Goal: Ask a question: Seek information or help from site administrators or community

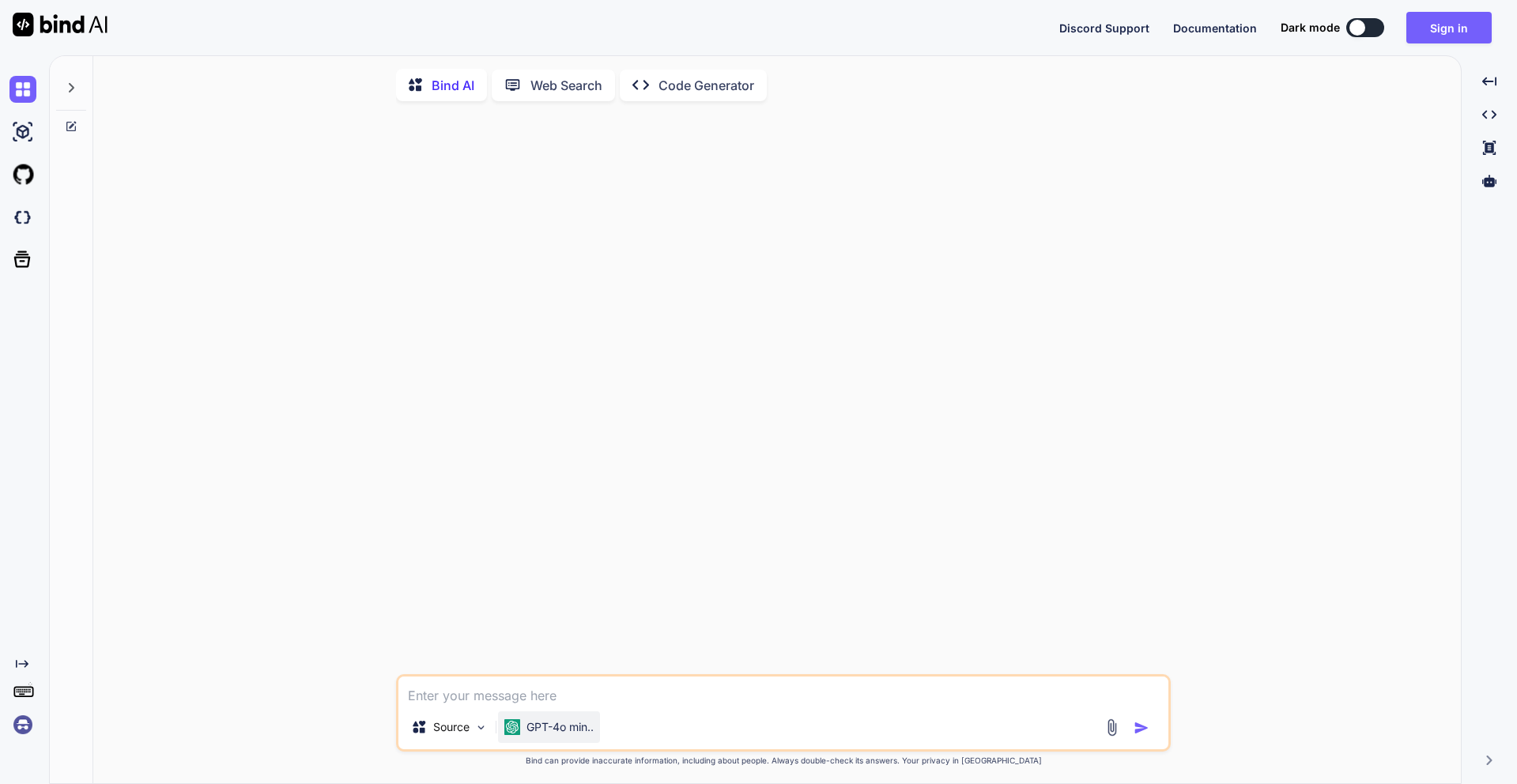
click at [576, 735] on p "GPT-4o min.." at bounding box center [560, 727] width 67 height 15
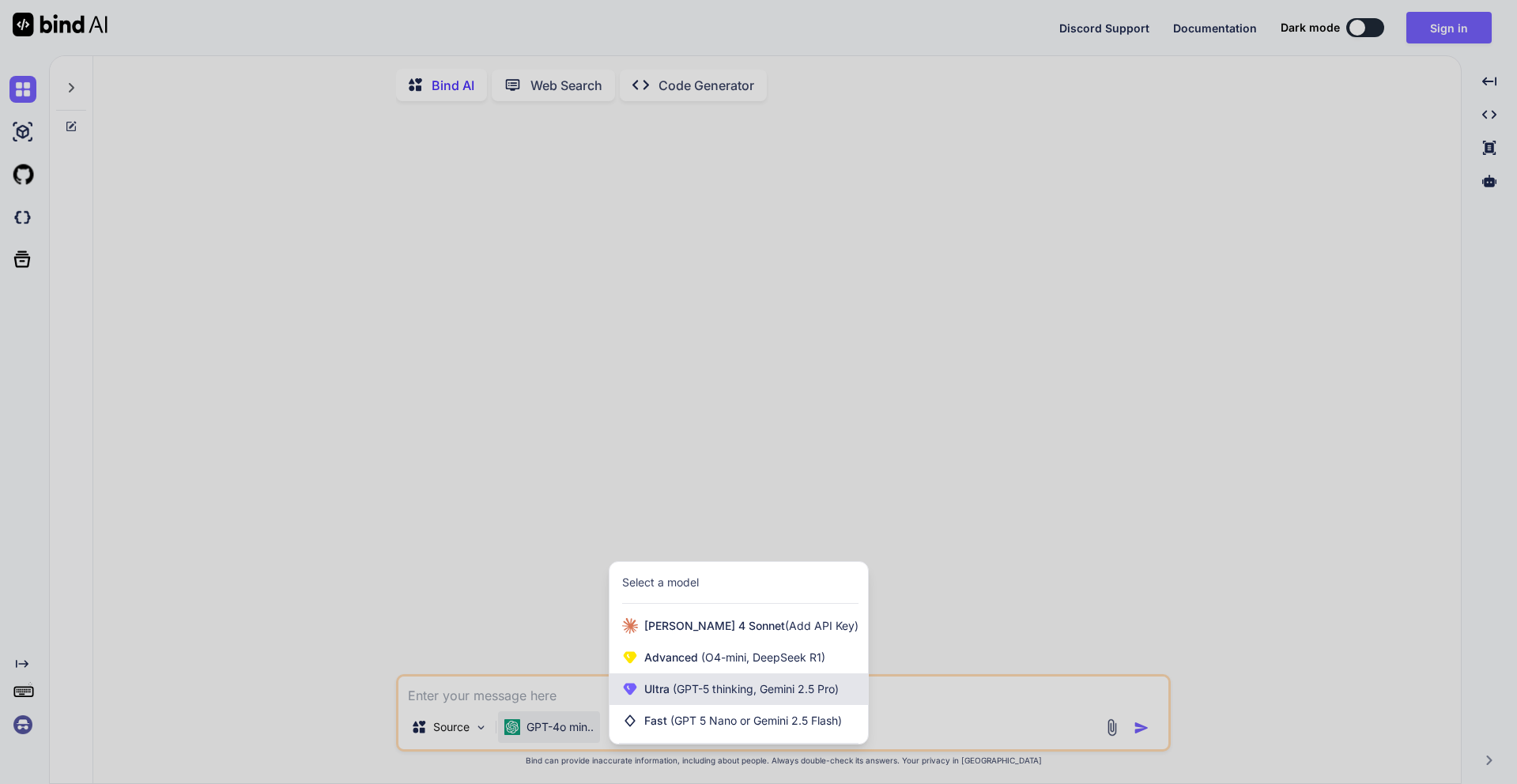
click at [709, 702] on div "Ultra (GPT-5 thinking, Gemini 2.5 Pro)" at bounding box center [739, 689] width 259 height 32
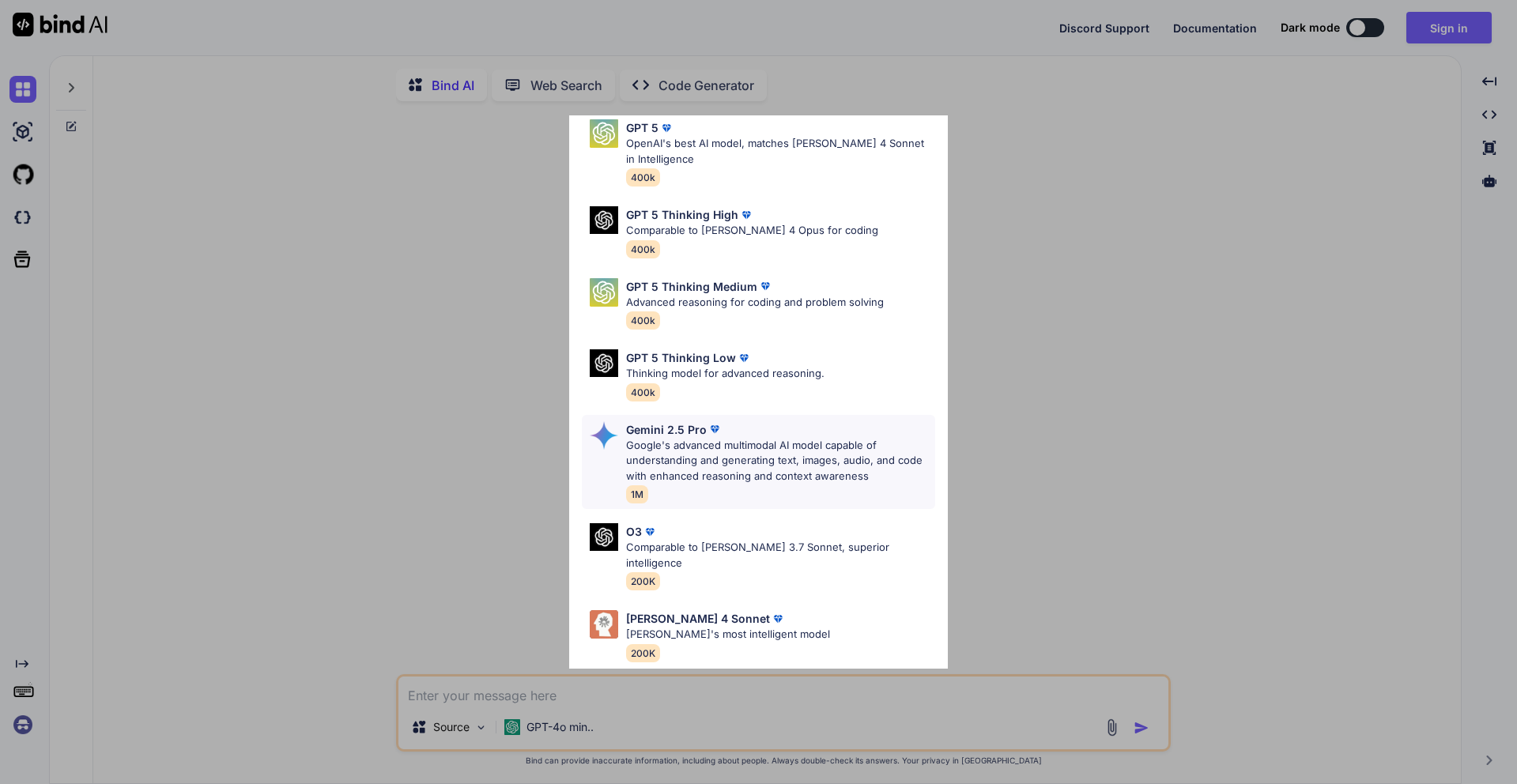
scroll to position [129, 0]
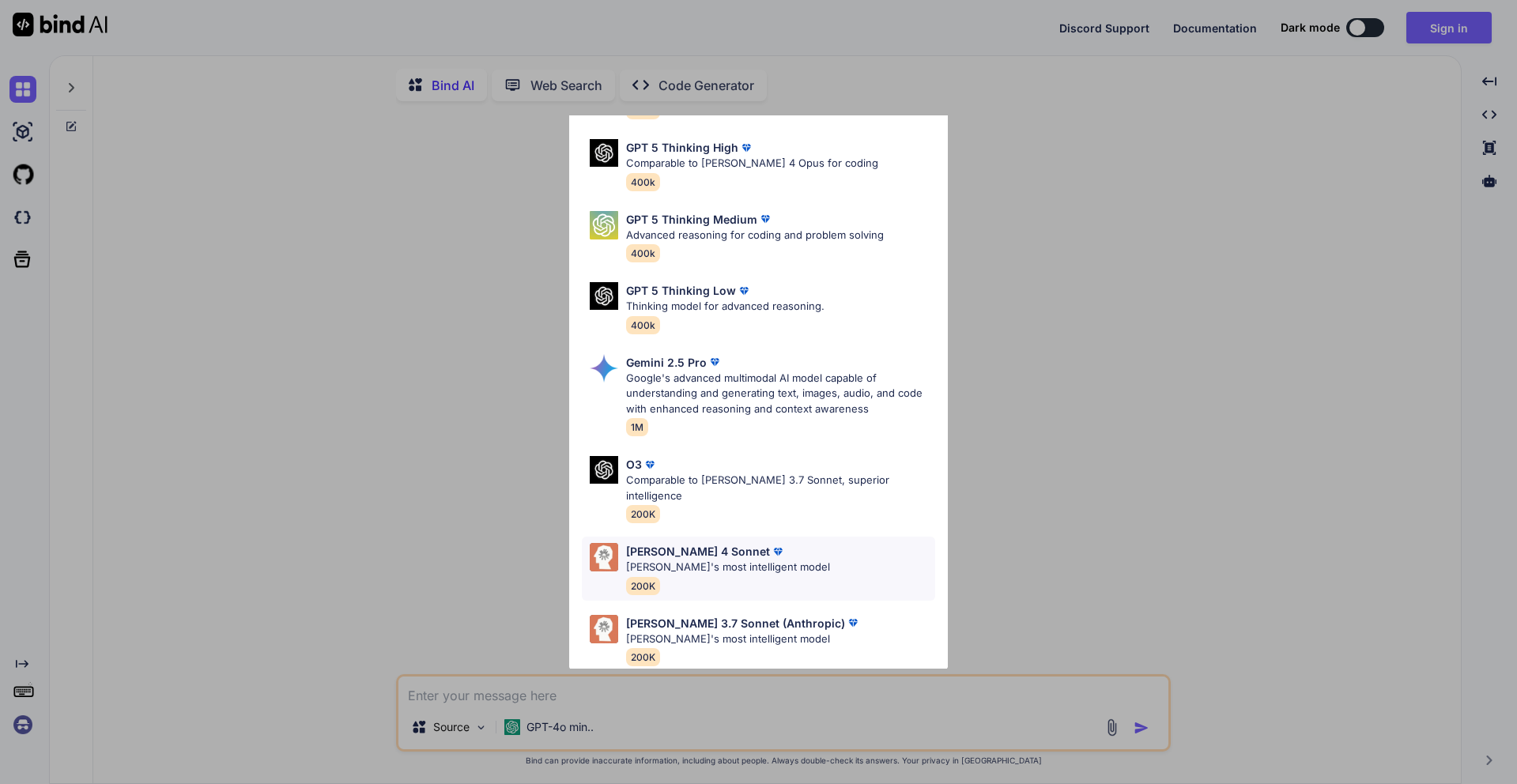
click at [730, 560] on p "[PERSON_NAME]'s most intelligent model" at bounding box center [728, 567] width 204 height 15
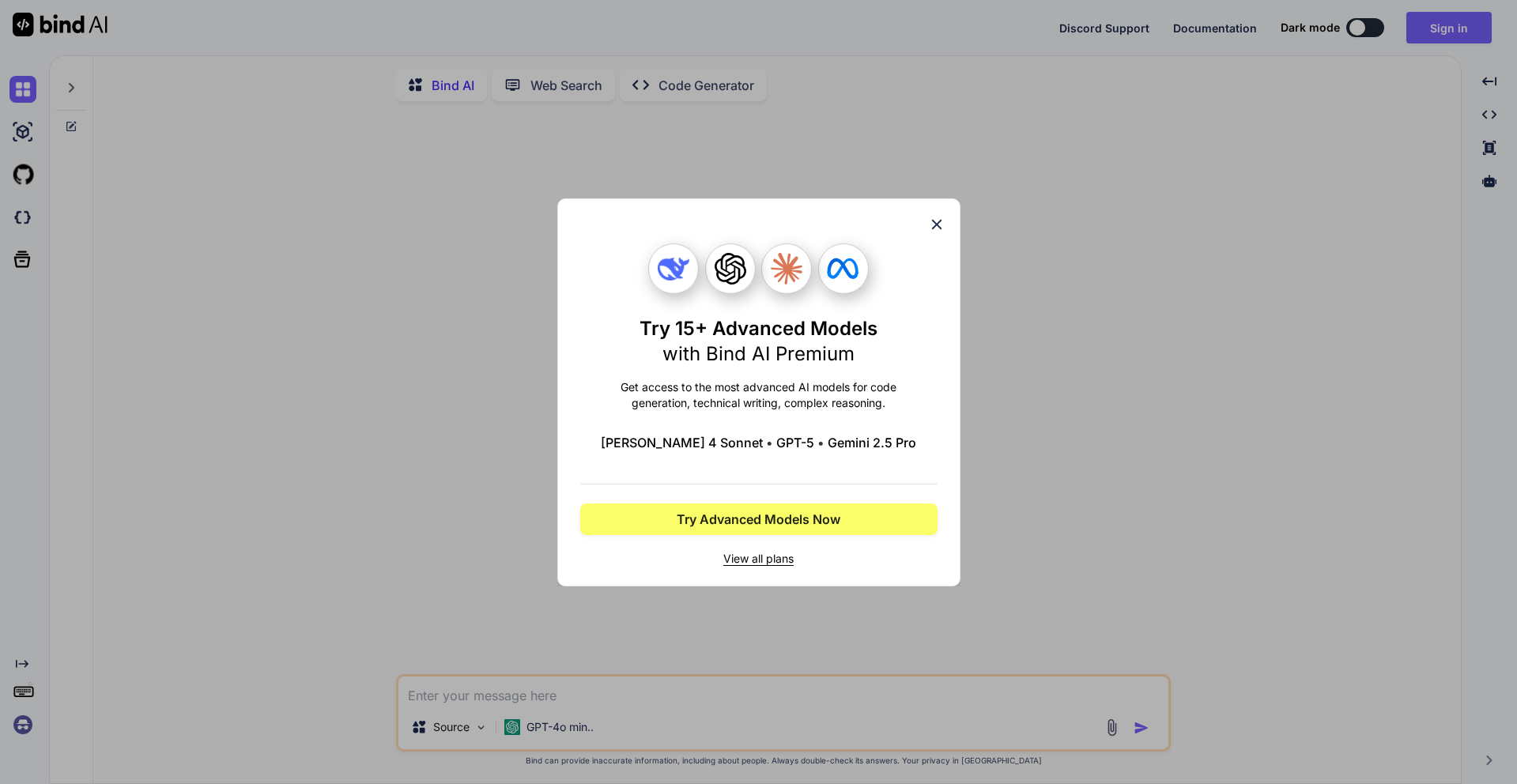
click at [937, 227] on icon at bounding box center [937, 224] width 17 height 17
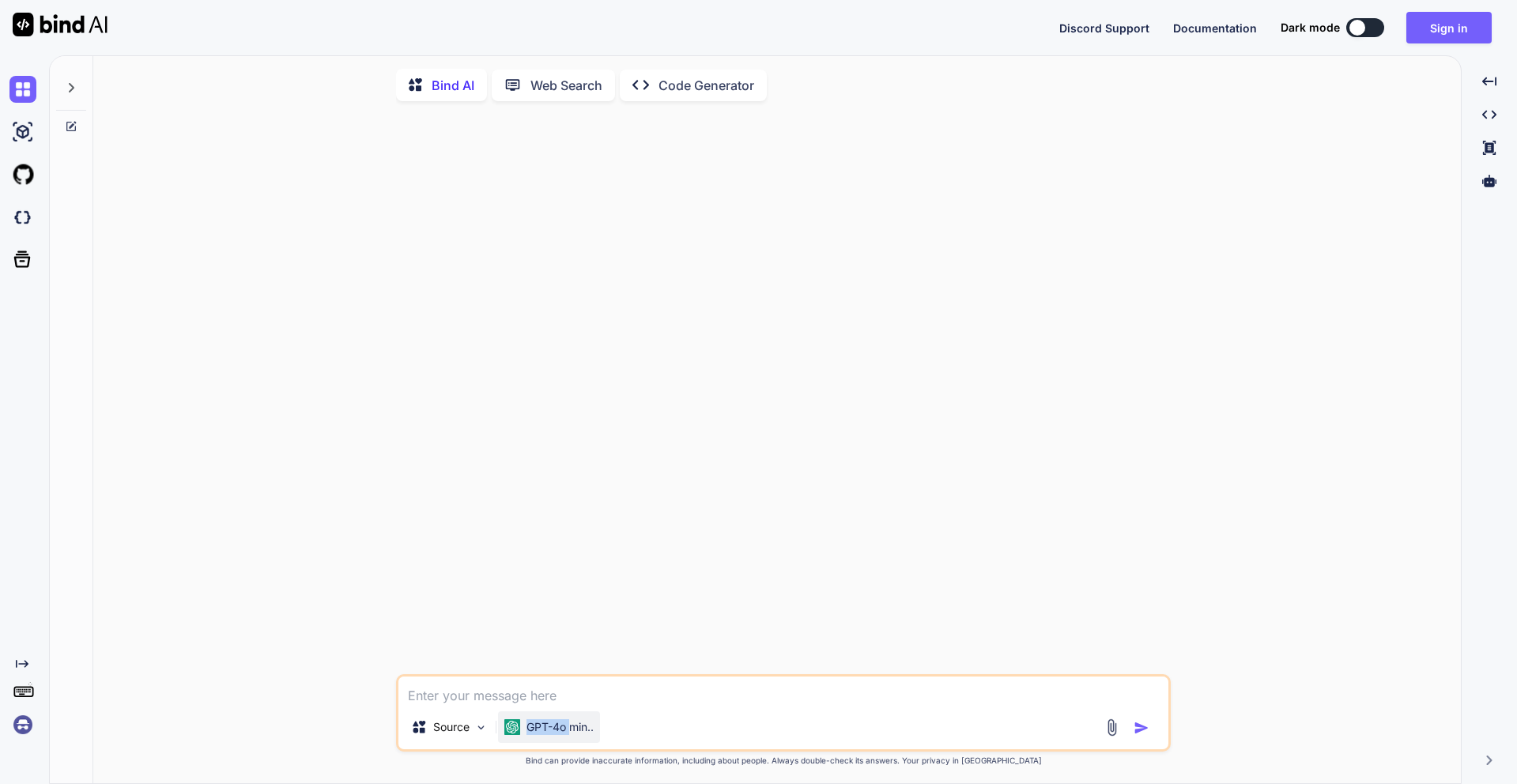
click at [574, 723] on div "GPT-4o min.." at bounding box center [549, 726] width 102 height 32
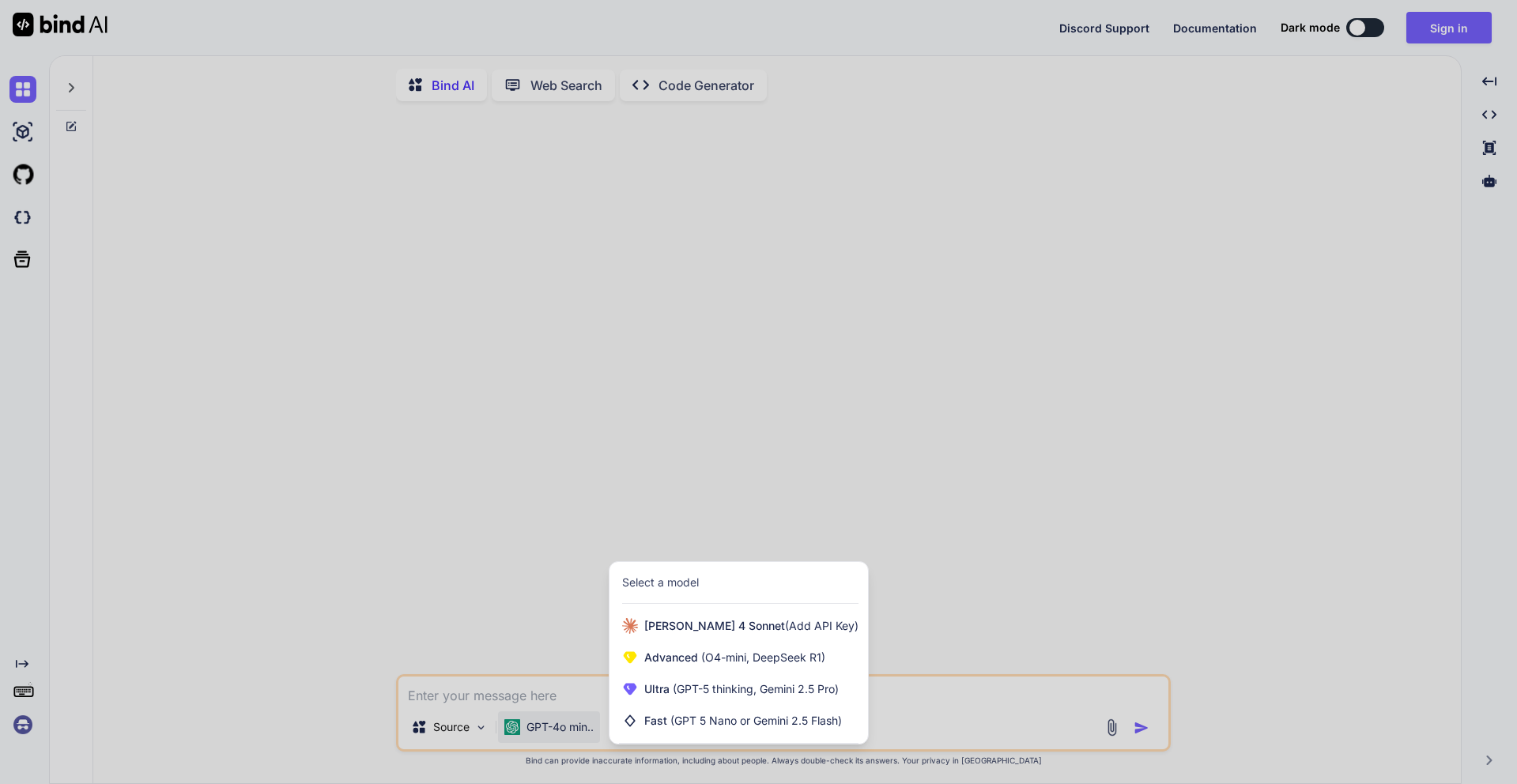
click at [1182, 352] on div at bounding box center [758, 392] width 1517 height 784
type textarea "x"
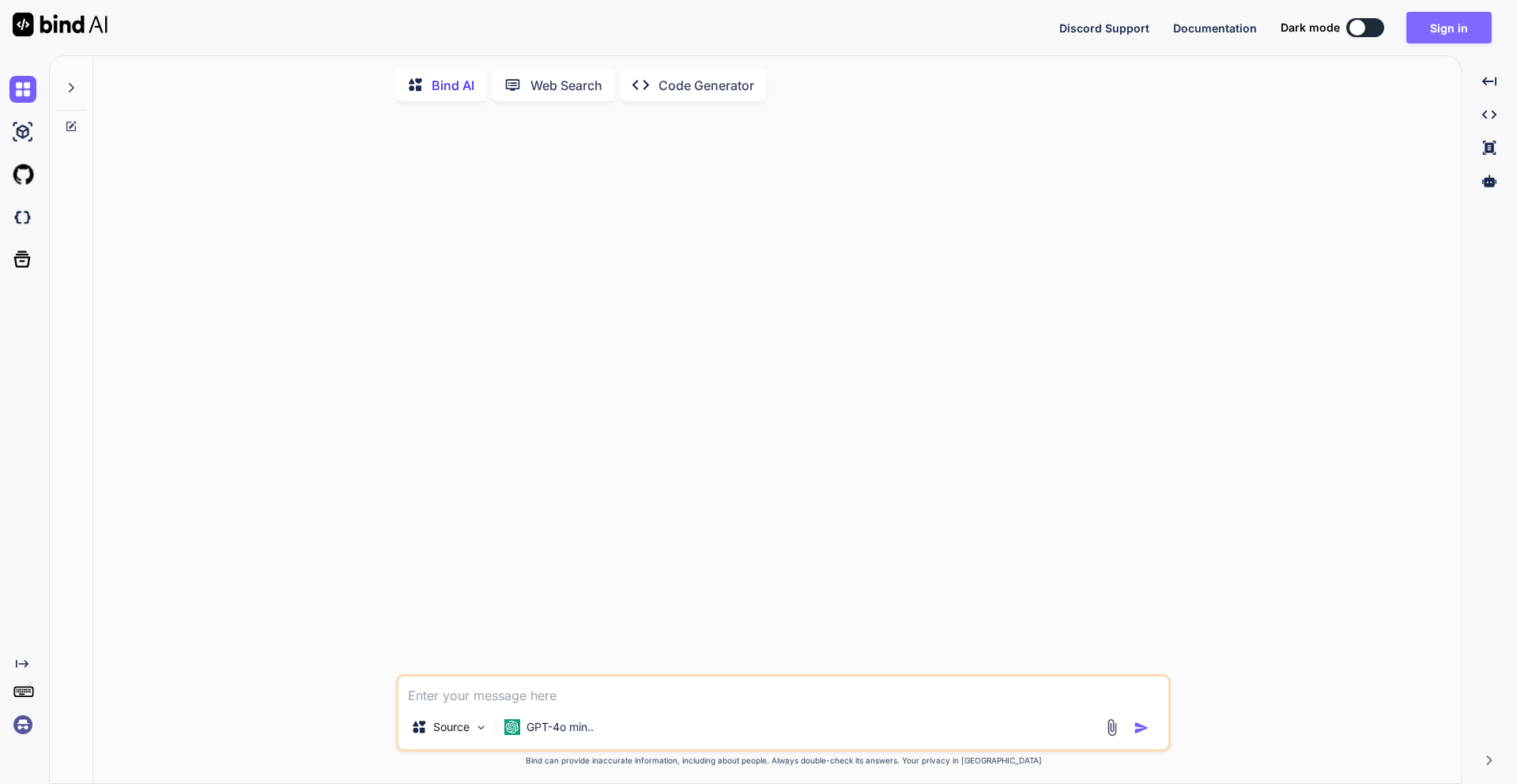
click at [1460, 24] on button "Sign in" at bounding box center [1449, 28] width 85 height 32
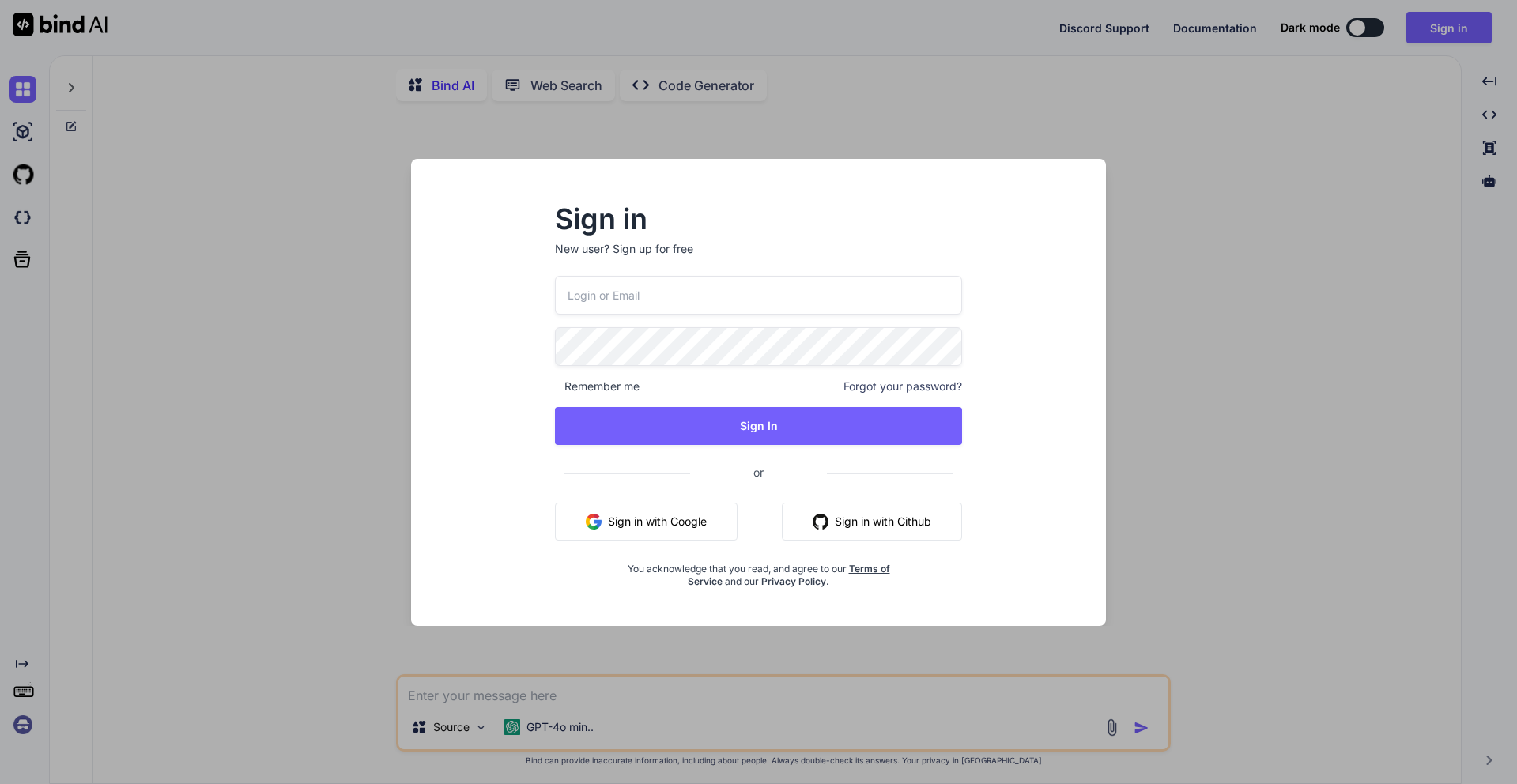
type input "[EMAIL_ADDRESS][DOMAIN_NAME]"
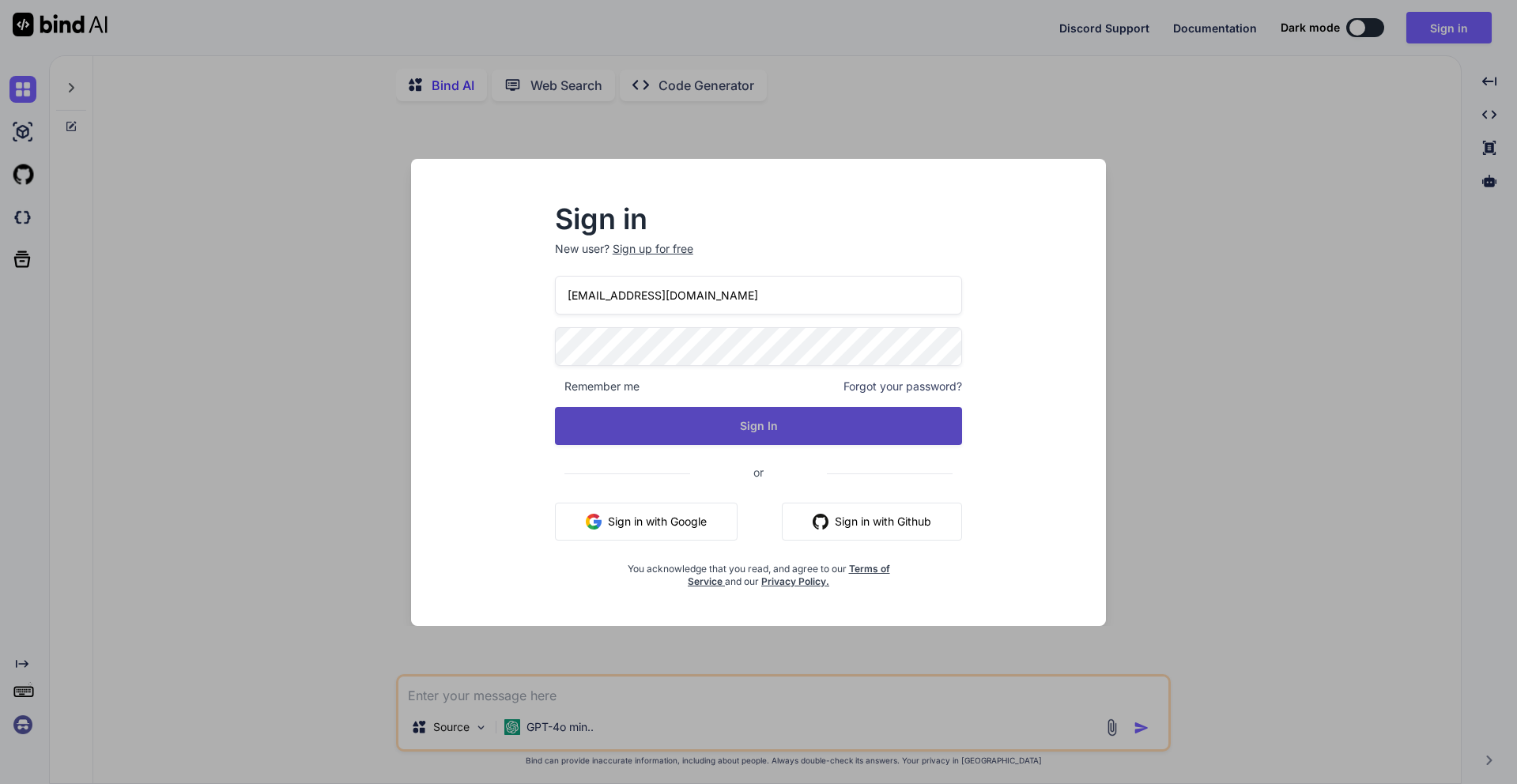
click at [779, 420] on button "Sign In" at bounding box center [758, 426] width 408 height 38
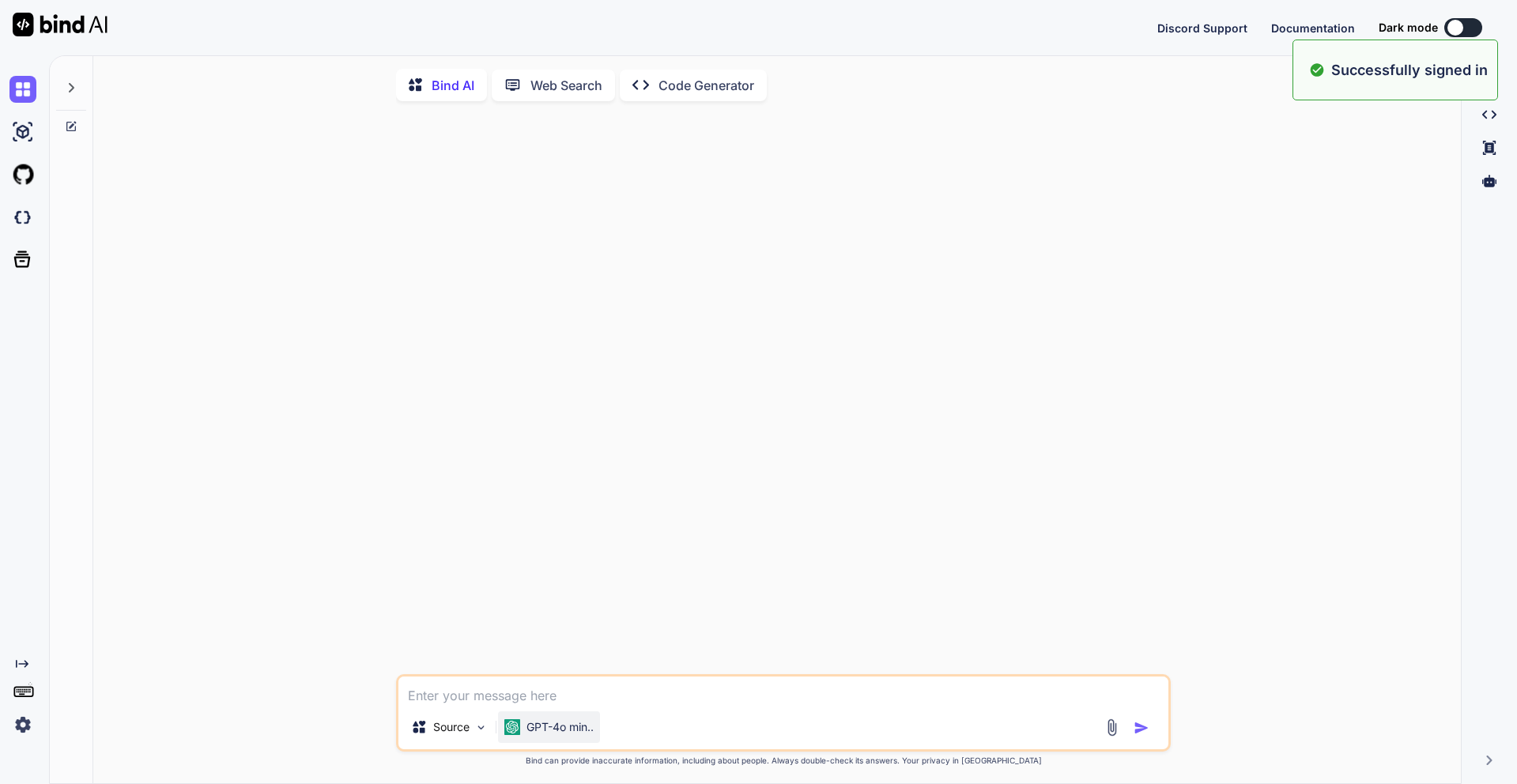
click at [560, 735] on p "GPT-4o min.." at bounding box center [560, 727] width 67 height 15
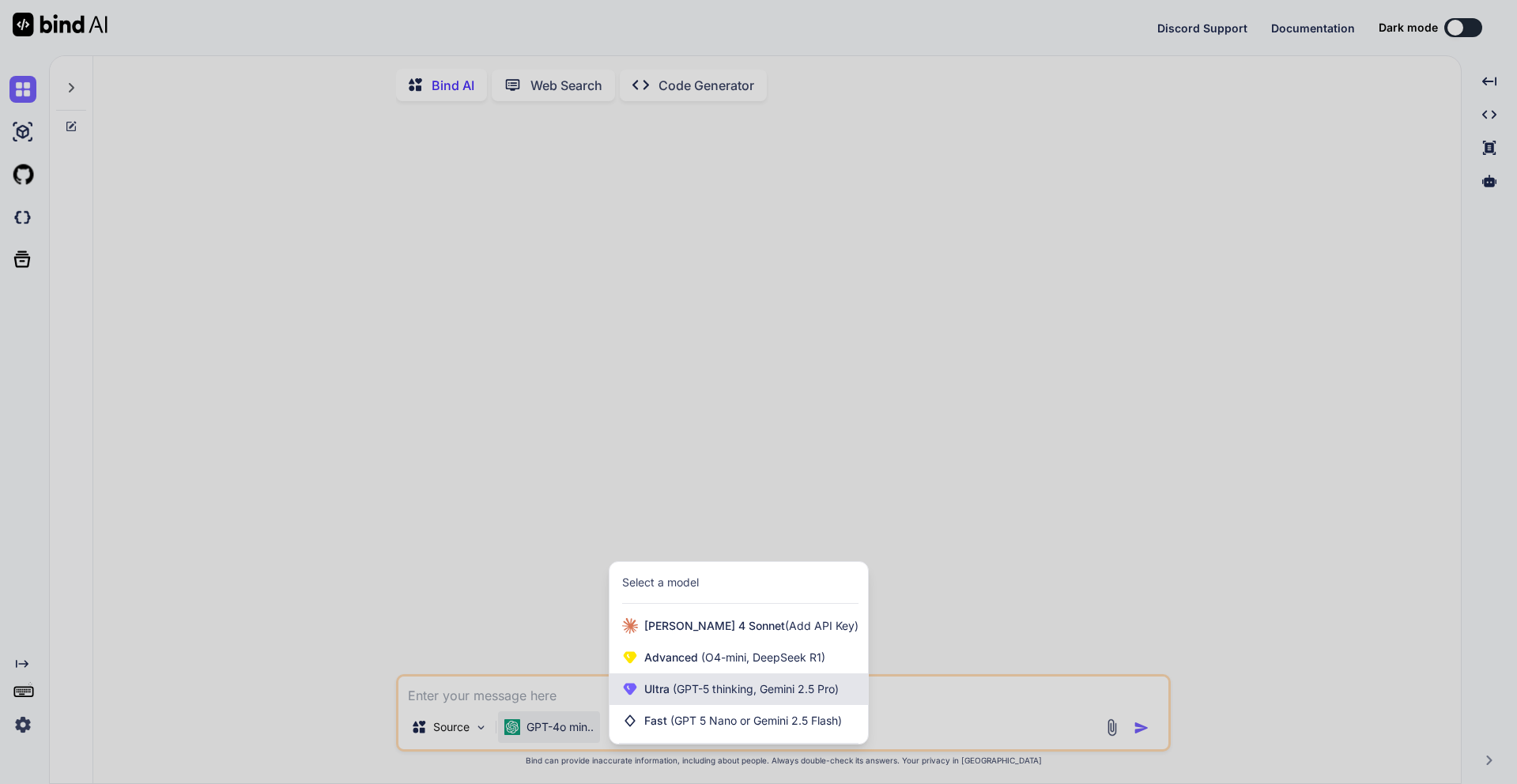
click at [672, 691] on span "(GPT-5 thinking, Gemini 2.5 Pro)" at bounding box center [754, 689] width 169 height 14
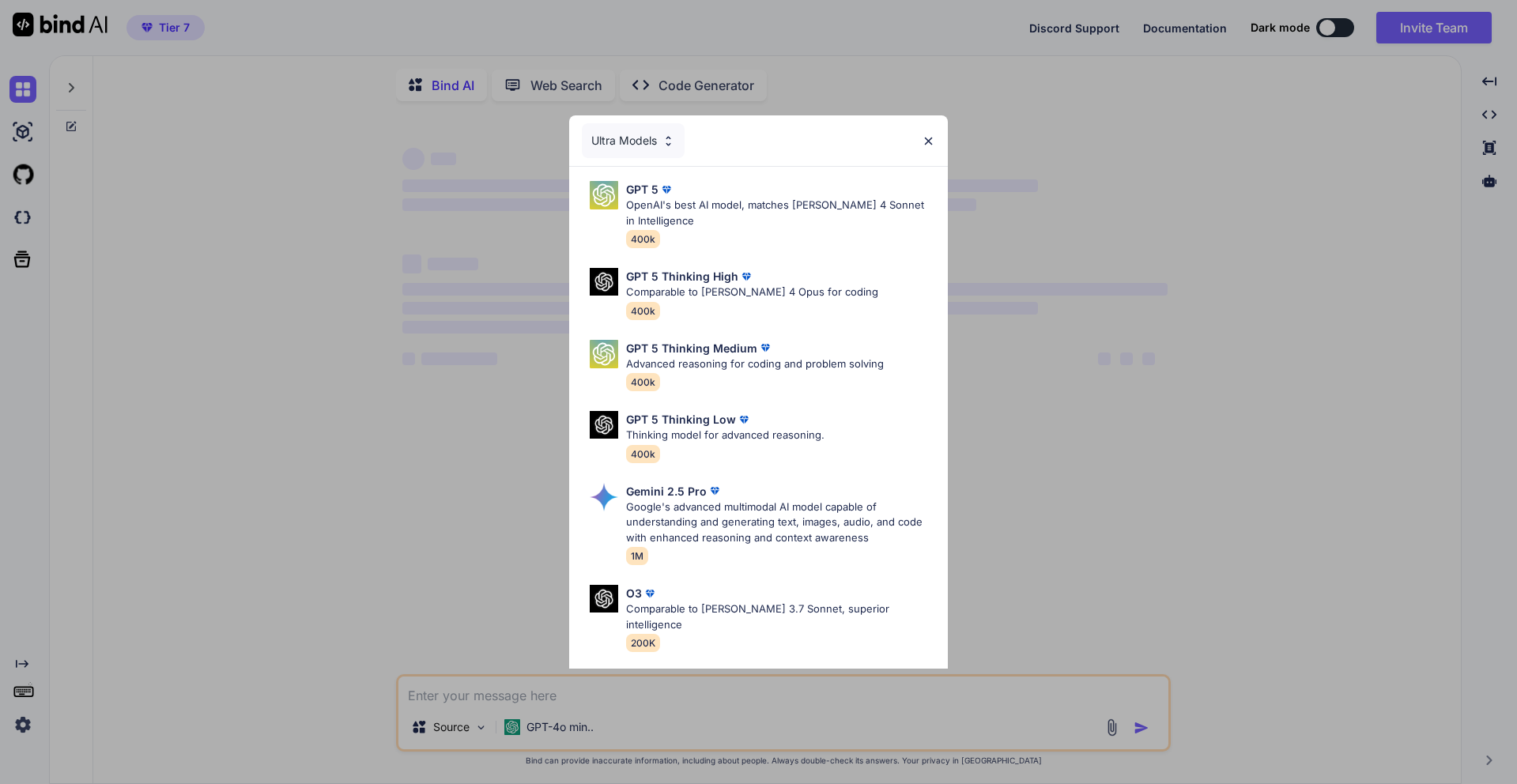
scroll to position [129, 0]
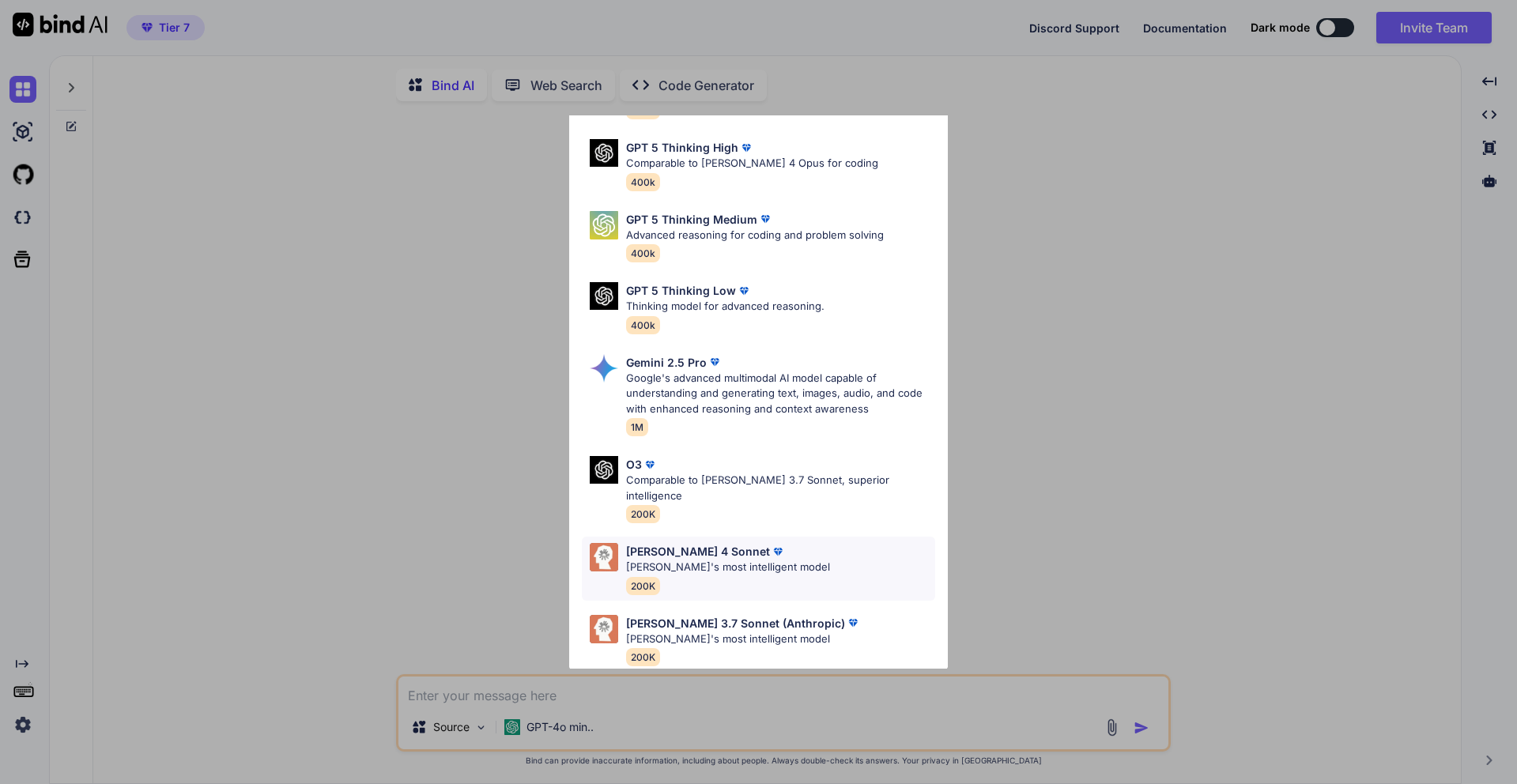
click at [710, 561] on div "[PERSON_NAME] 4 Sonnet [PERSON_NAME]'s most intelligent model 200K" at bounding box center [728, 569] width 204 height 52
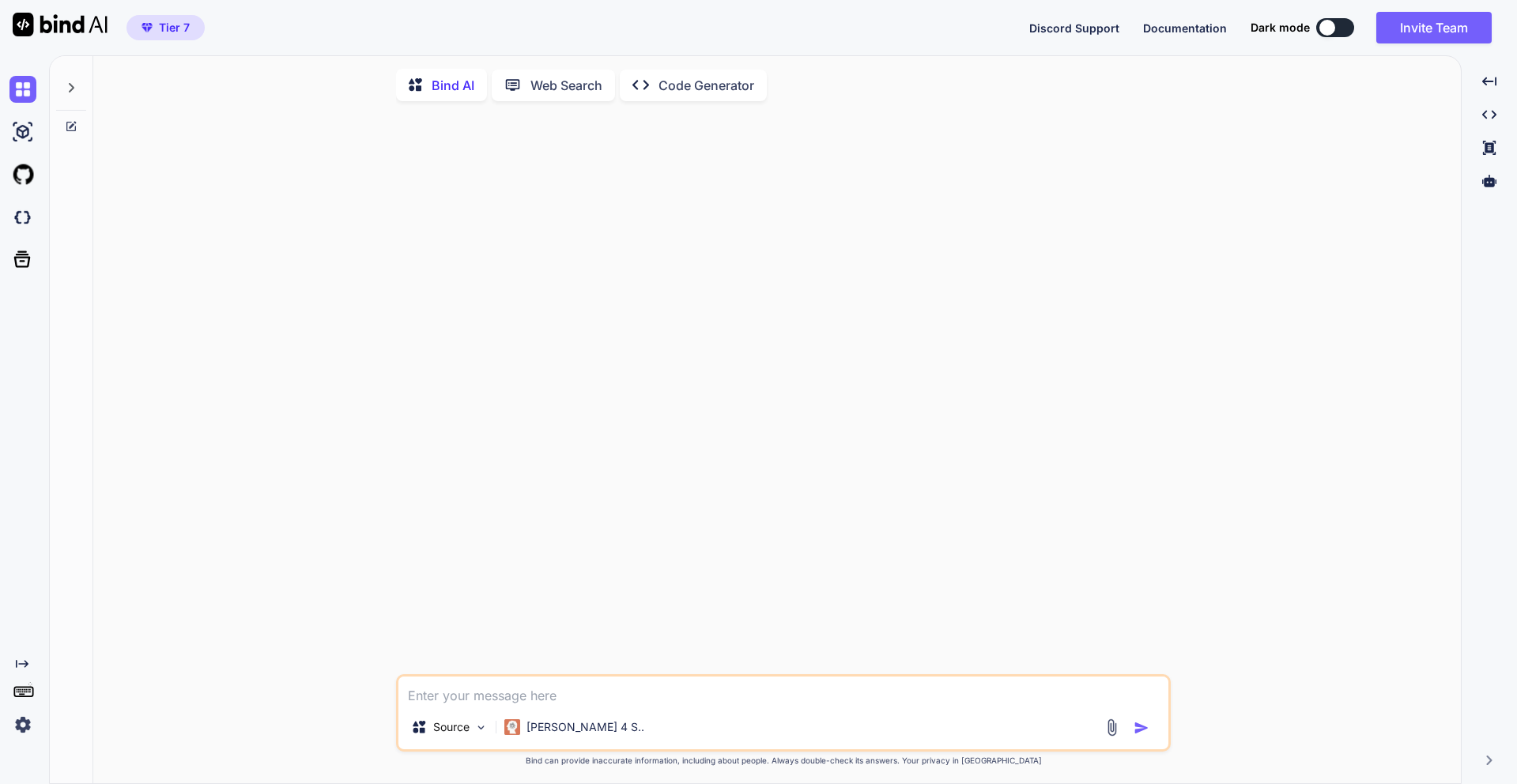
click at [562, 703] on textarea at bounding box center [783, 690] width 770 height 28
click at [691, 698] on textarea at bounding box center [783, 690] width 770 height 28
click at [605, 695] on textarea "How to use multiple jwt" at bounding box center [783, 690] width 770 height 28
type textarea "How to use multiple jwt authentication on django because application already us…"
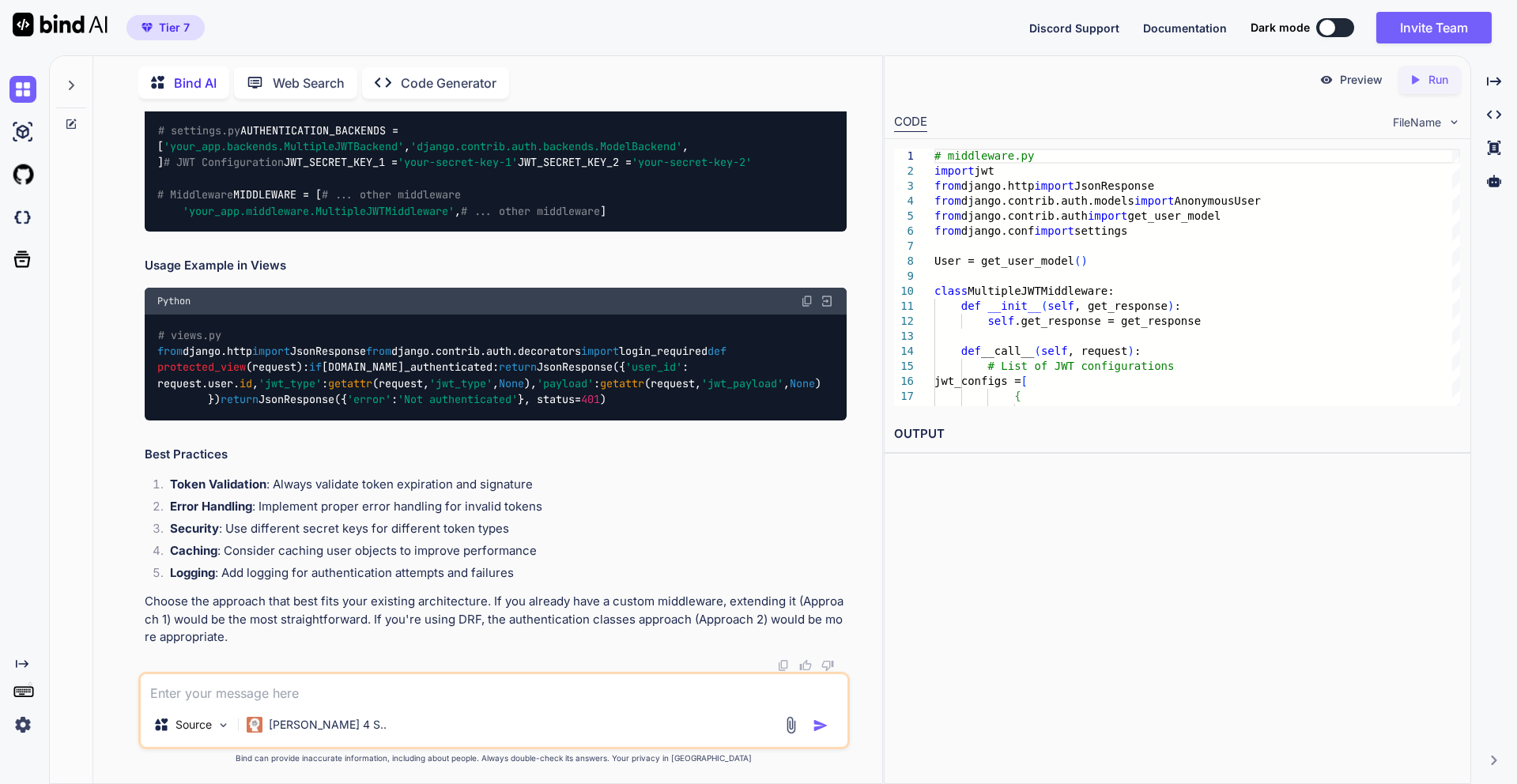
scroll to position [4202, 0]
click at [292, 728] on p "[PERSON_NAME] 4 S.." at bounding box center [328, 725] width 118 height 15
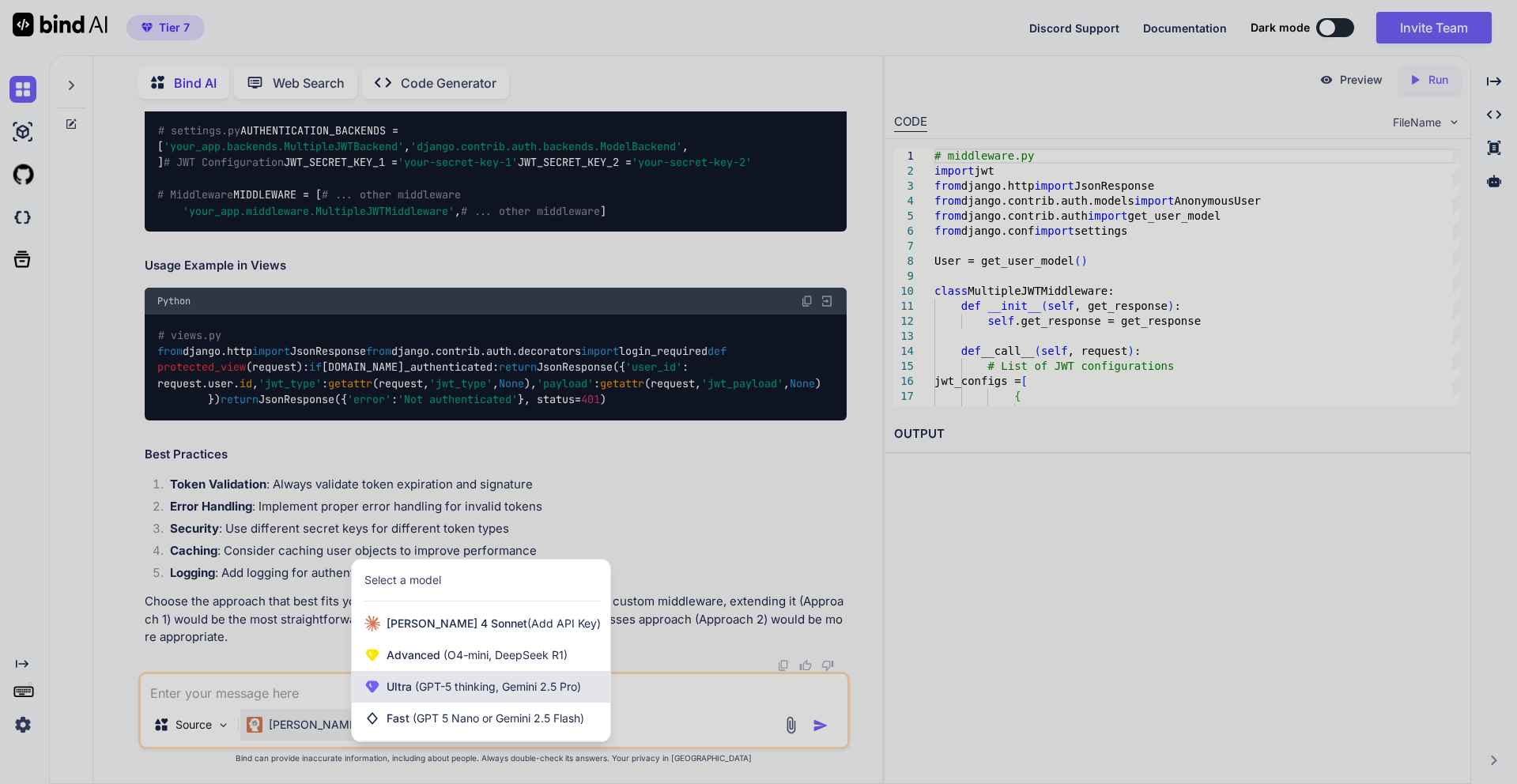
click at [481, 695] on div "Ultra (GPT-5 thinking, Gemini 2.5 Pro)" at bounding box center [481, 687] width 259 height 32
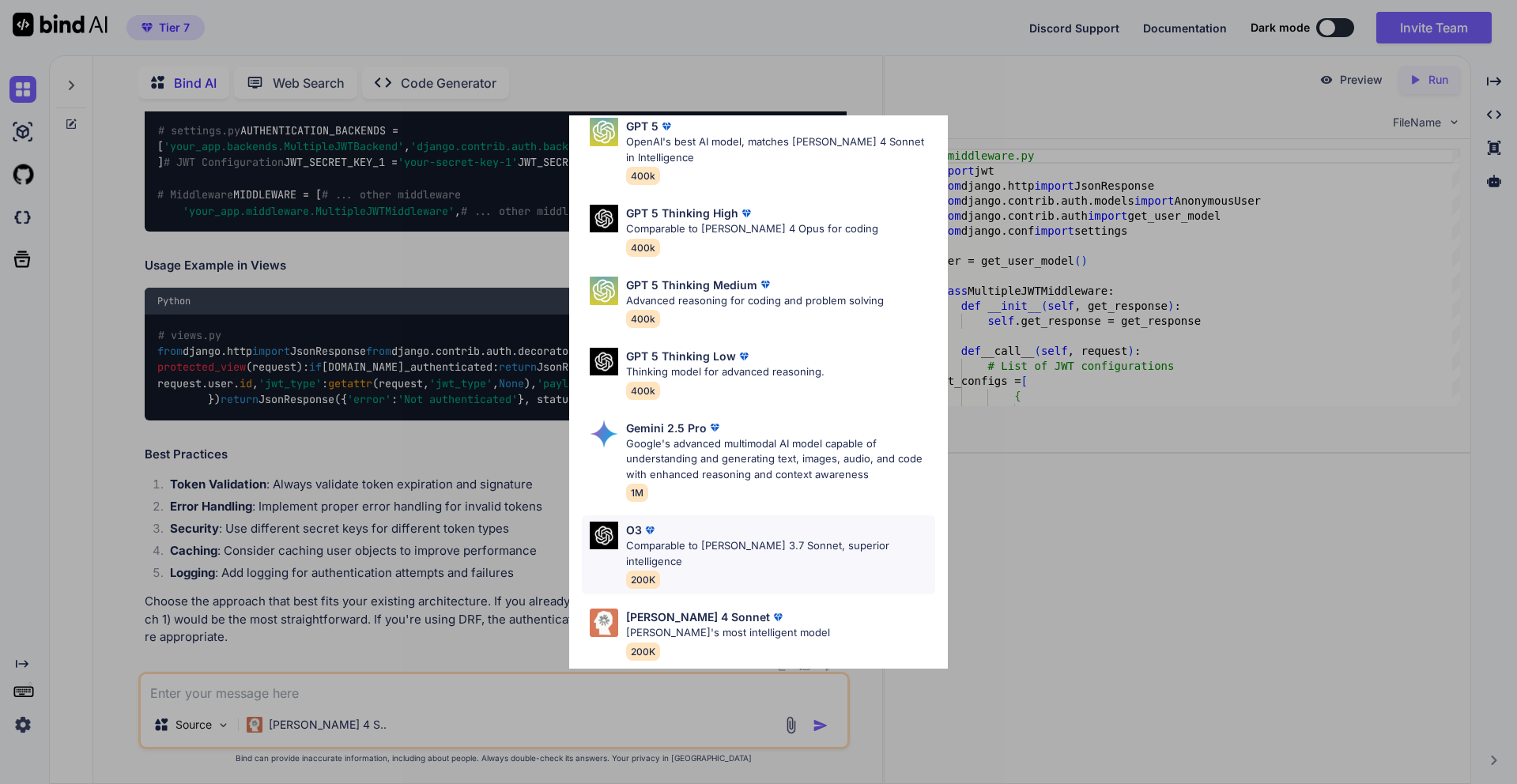
scroll to position [129, 0]
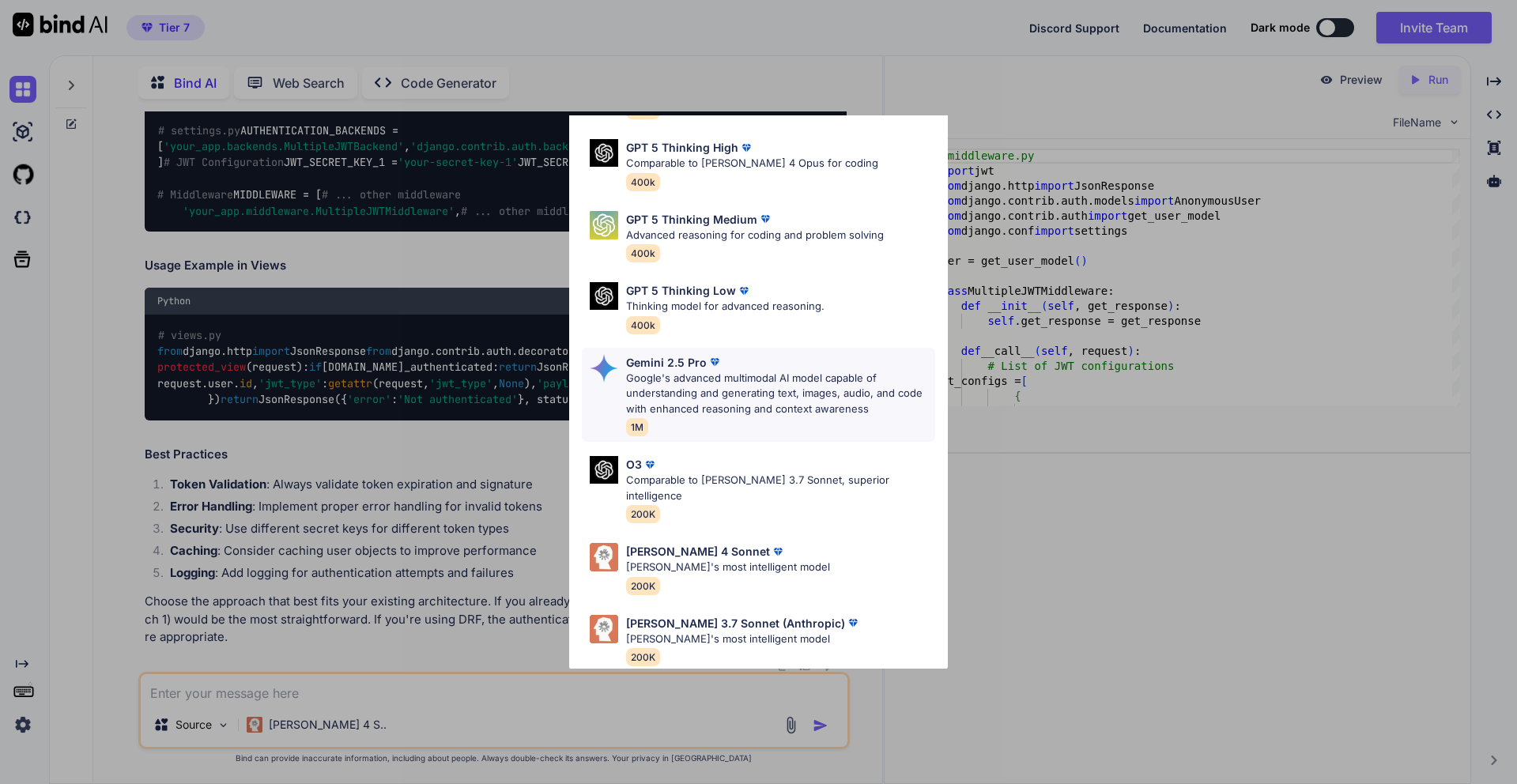
click at [722, 407] on p "Google's advanced multimodal AI model capable of understanding and generating t…" at bounding box center [781, 394] width 310 height 46
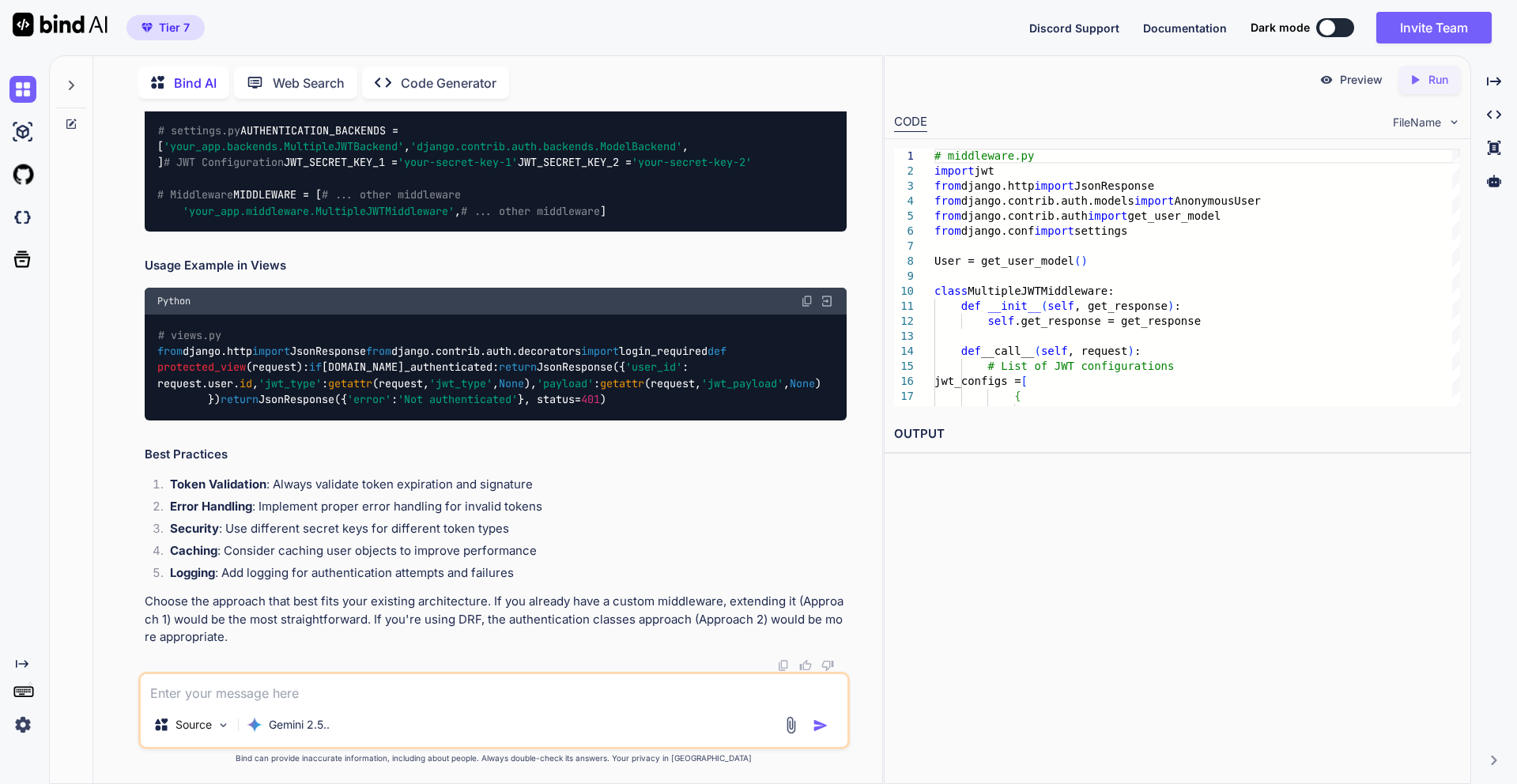
click at [298, 692] on textarea at bounding box center [494, 688] width 707 height 28
type textarea "I"
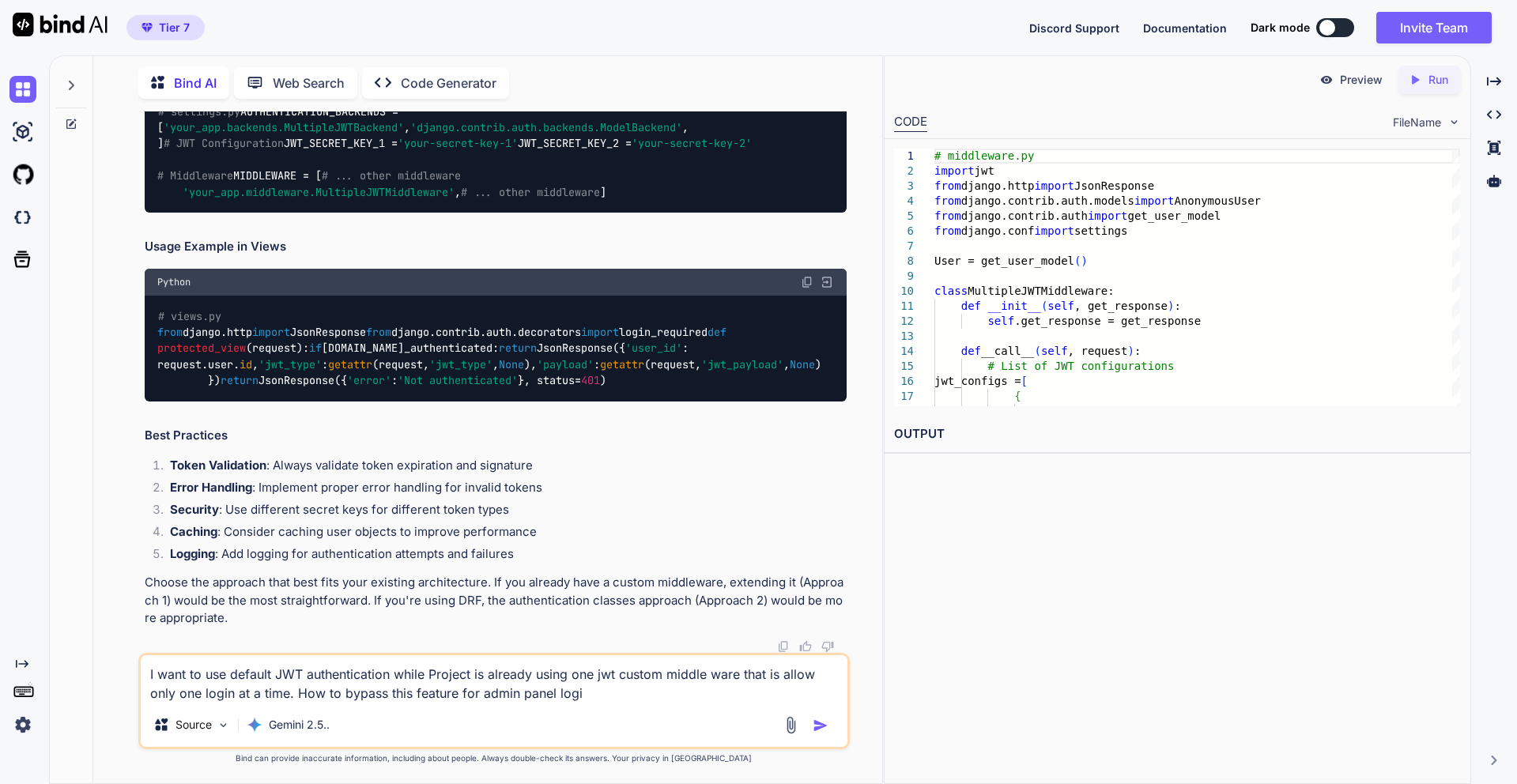
type textarea "I want to use default JWT authentication while Project is already using one jwt…"
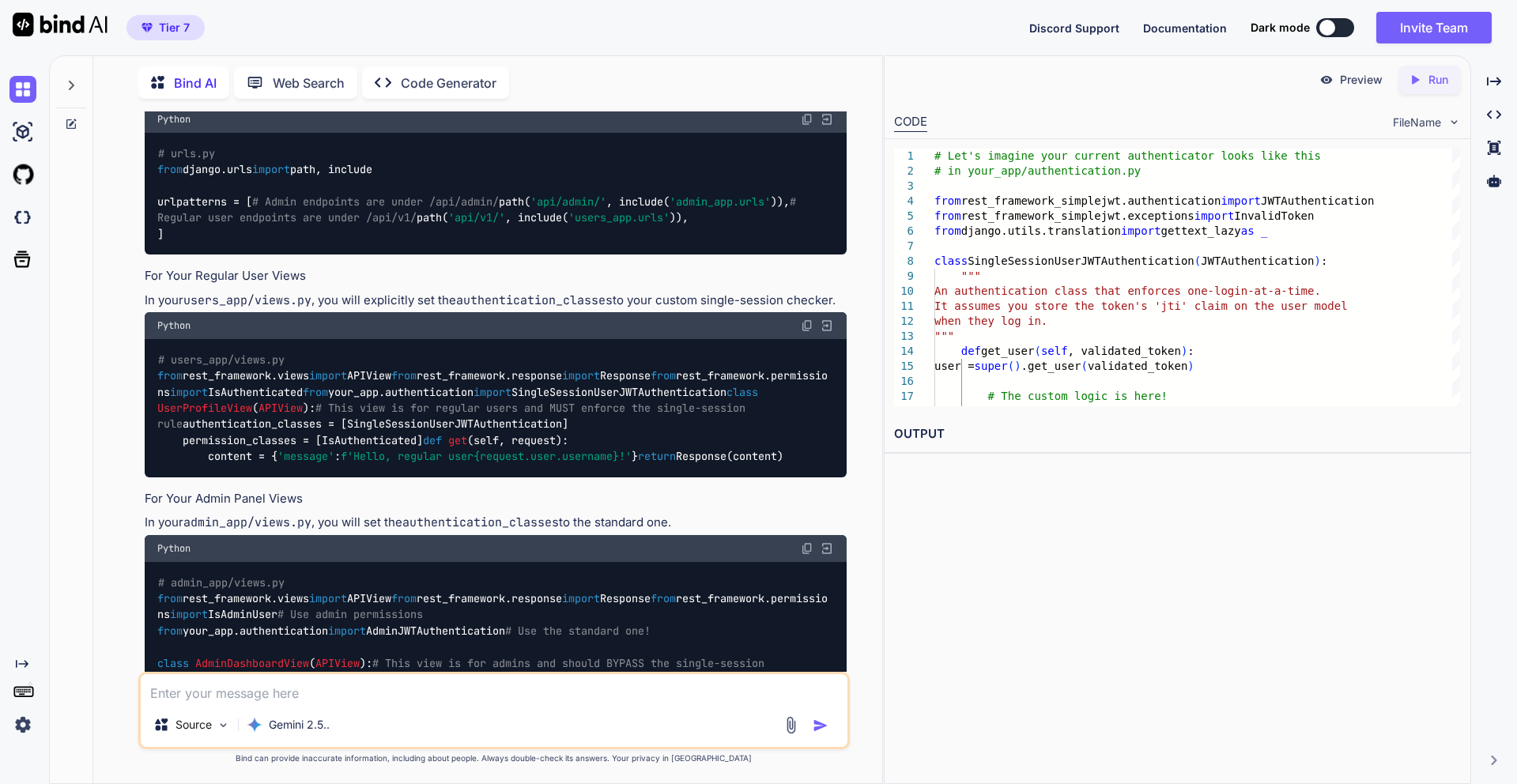
scroll to position [4261, 0]
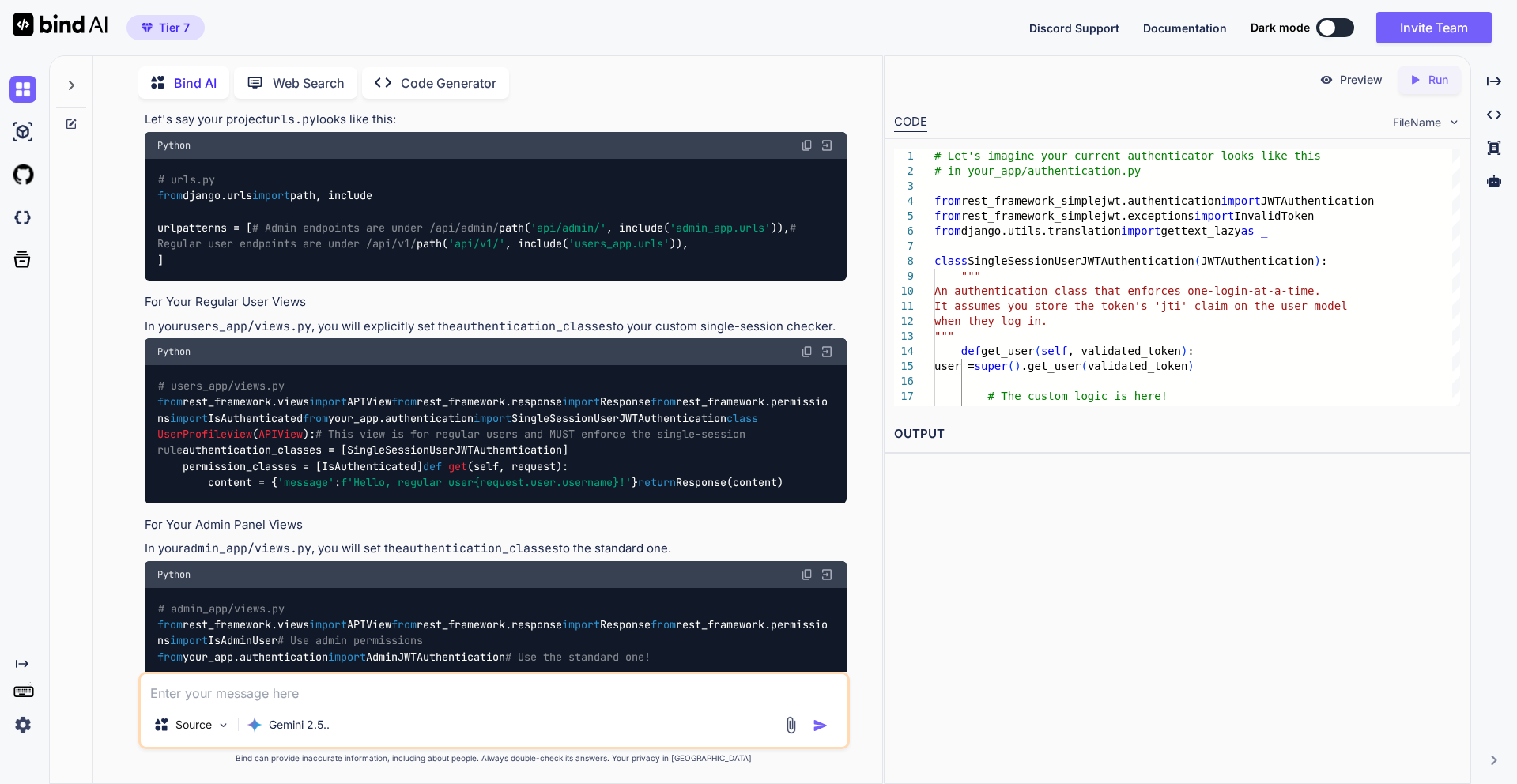
click at [372, 692] on textarea at bounding box center [494, 688] width 707 height 28
paste textarea ""DEFAULT_AUTHENTICATION_CLASSES": ( # TODO: remove session auth option before g…"
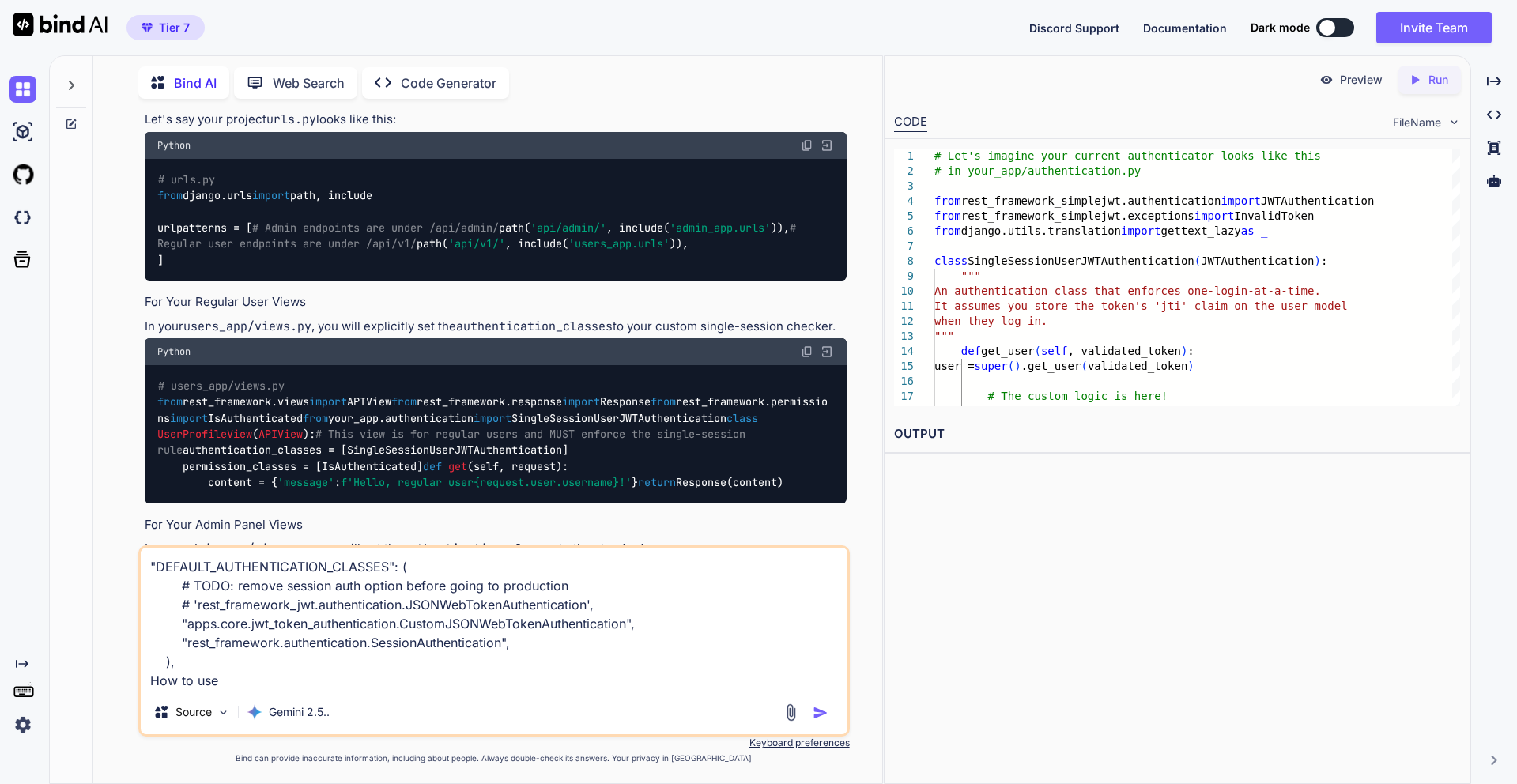
click at [513, 609] on textarea ""DEFAULT_AUTHENTICATION_CLASSES": ( # TODO: remove session auth option before g…" at bounding box center [494, 618] width 707 height 142
click at [331, 682] on textarea ""DEFAULT_AUTHENTICATION_CLASSES": ( # TODO: remove session auth option before g…" at bounding box center [494, 618] width 707 height 142
paste textarea "JSONWebTokenAuthentication"
type textarea ""DEFAULT_AUTHENTICATION_CLASSES": ( # TODO: remove session auth option before g…"
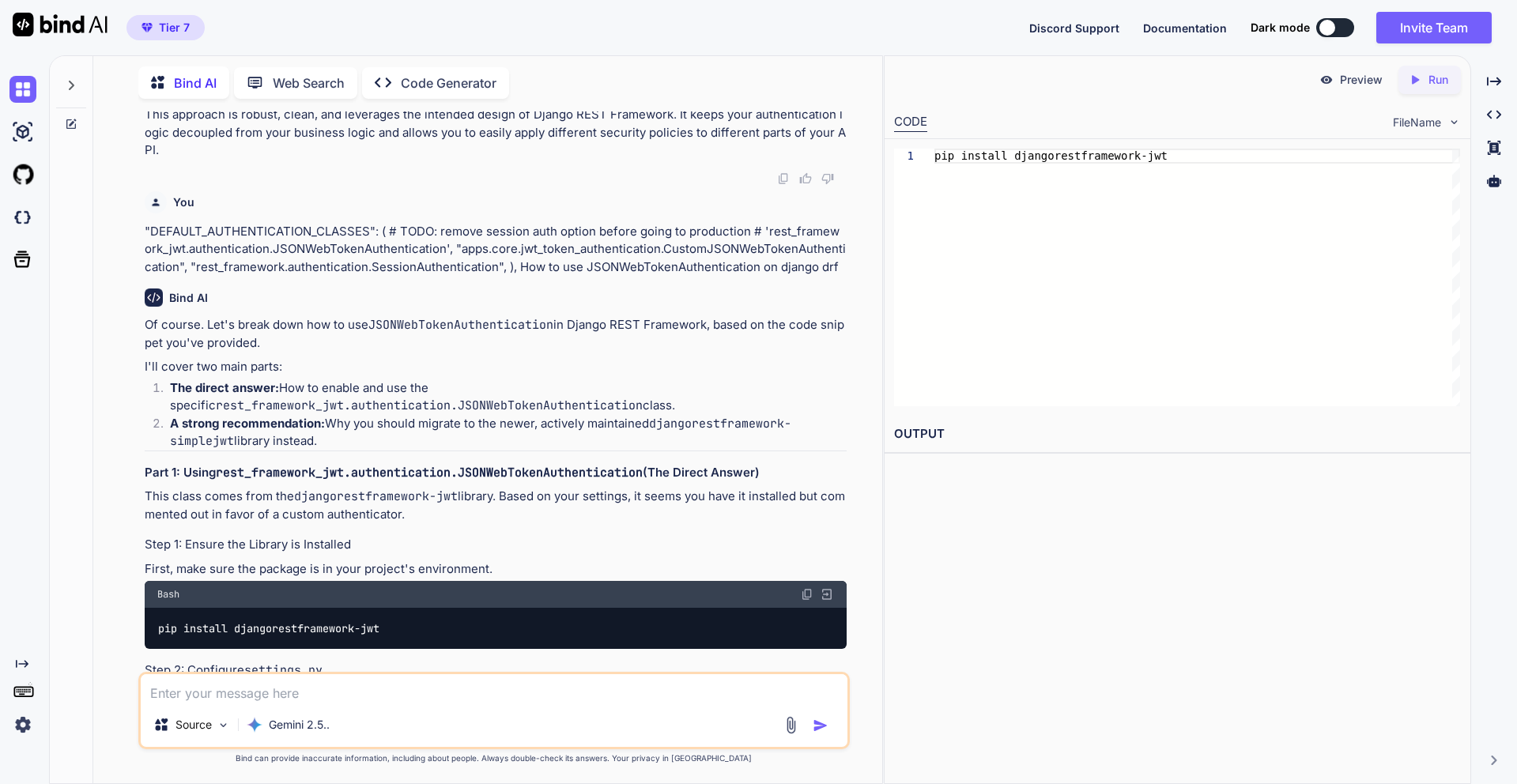
scroll to position [5663, 0]
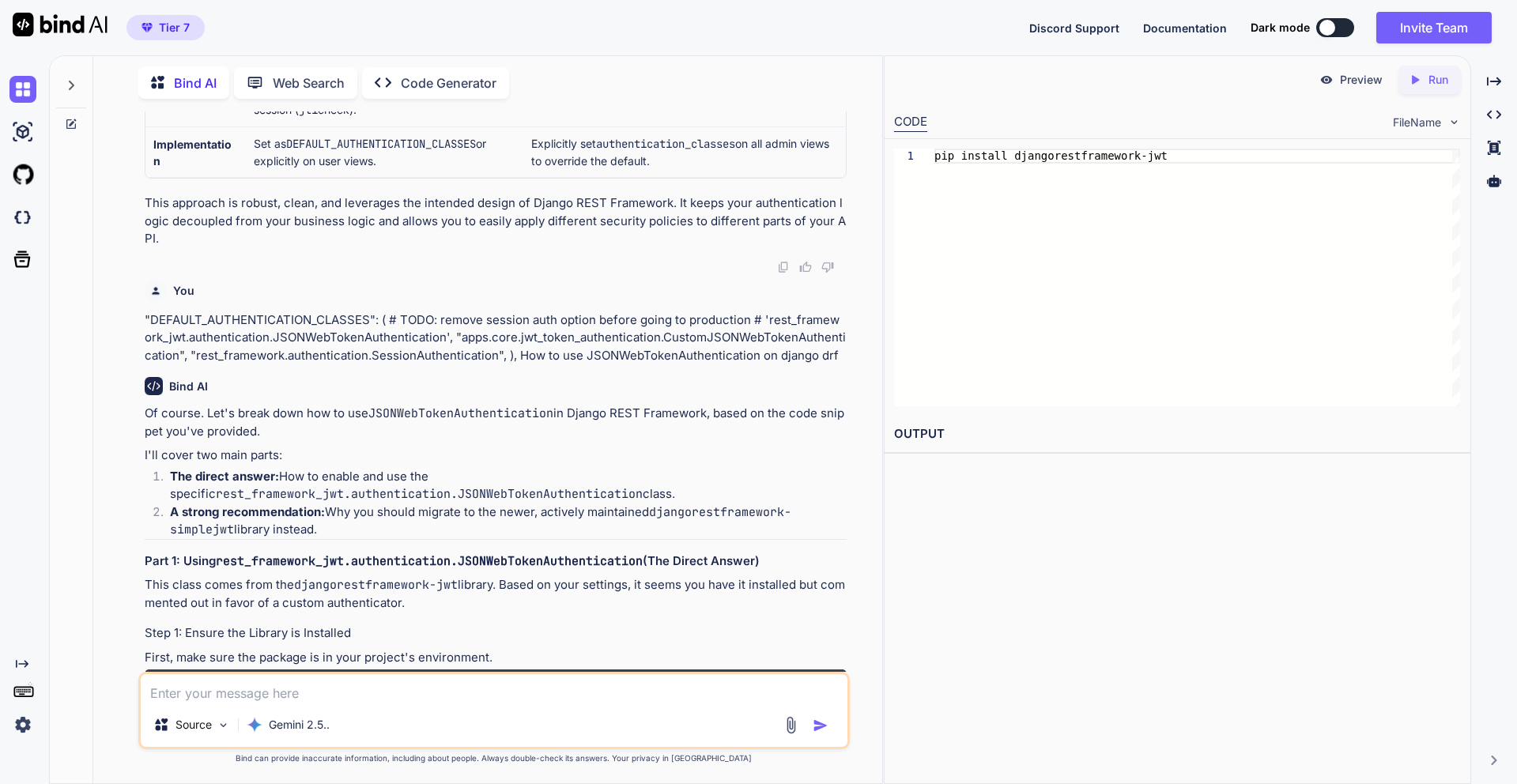
drag, startPoint x: 498, startPoint y: 433, endPoint x: 135, endPoint y: 374, distance: 367.8
click at [135, 374] on div "You How to use multiple jwt authentication on django because application alread…" at bounding box center [494, 447] width 777 height 671
copy code "from rest_framework_simplejwt.authentication import JWTAuthentication as Standa…"
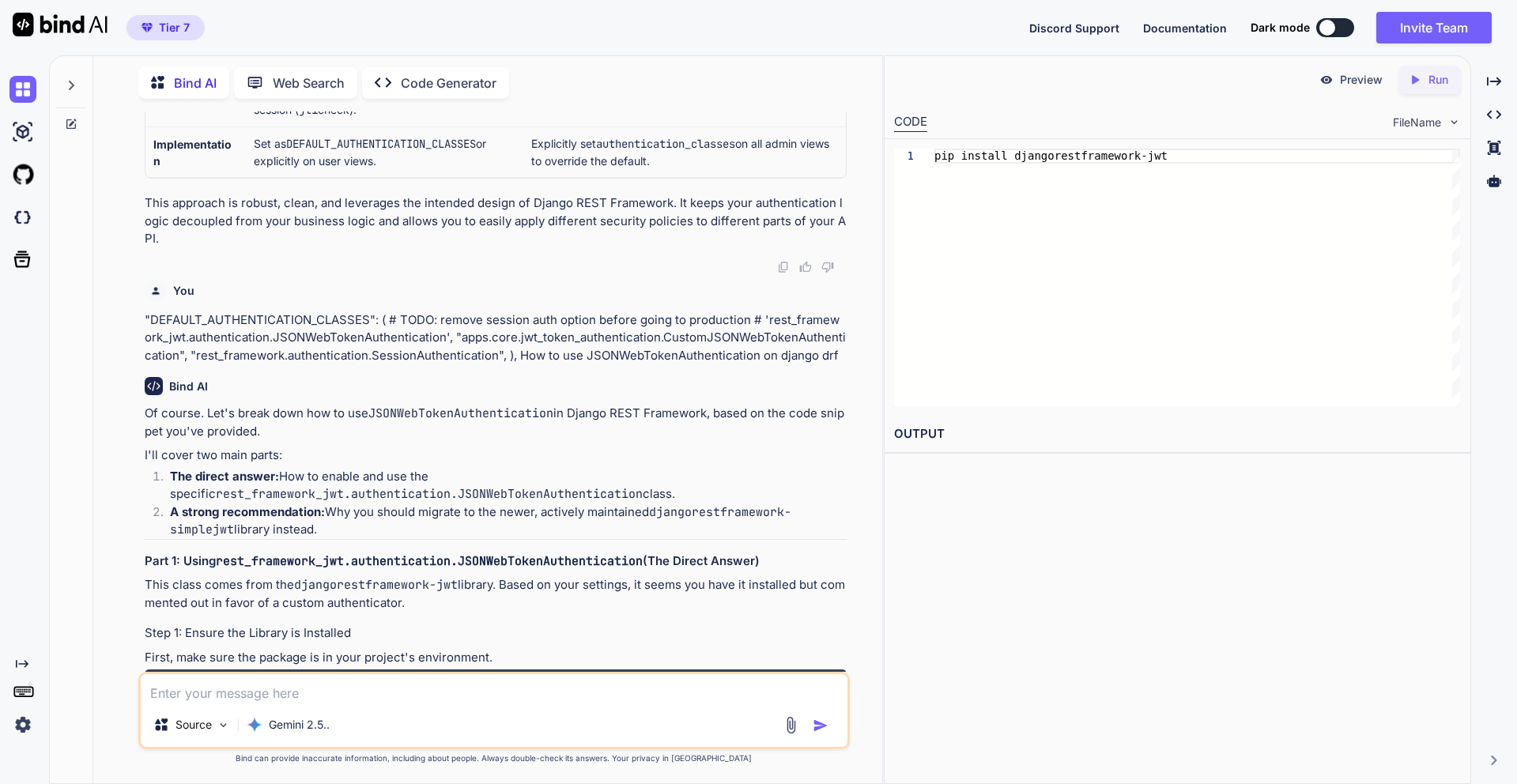
copy code "from rest_framework_simplejwt.authentication import JWTAuthentication as Standa…"
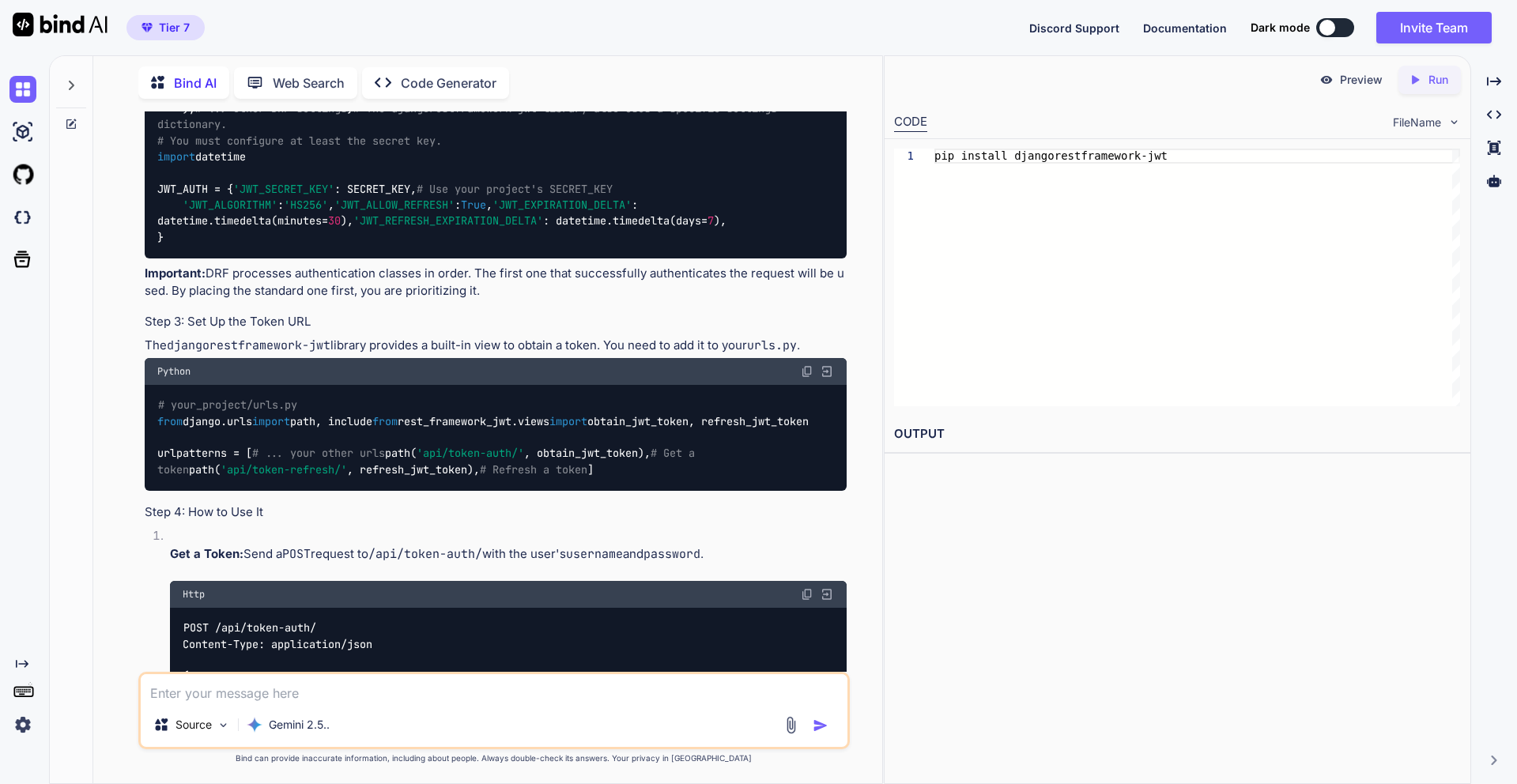
scroll to position [6638, 0]
